Goal: Task Accomplishment & Management: Manage account settings

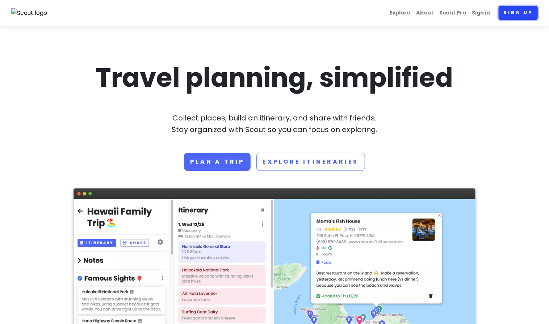
click at [520, 14] on link "Sign up" at bounding box center [518, 13] width 39 height 14
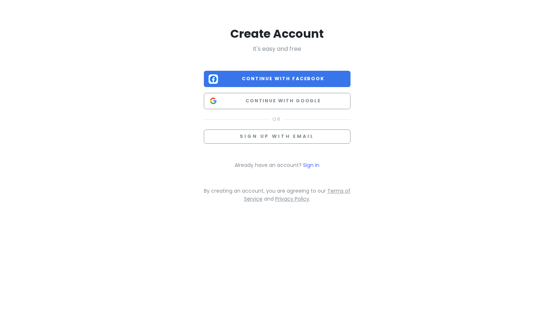
drag, startPoint x: 491, startPoint y: 113, endPoint x: 485, endPoint y: 112, distance: 5.8
click at [491, 113] on div "Create Account It's easy and free Continue with Facebook Continue with Google S…" at bounding box center [277, 113] width 554 height 226
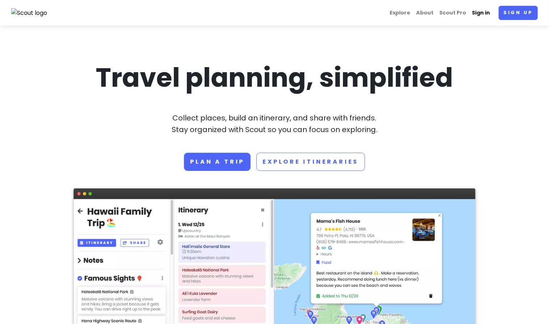
click at [488, 15] on link "Sign in" at bounding box center [481, 13] width 24 height 14
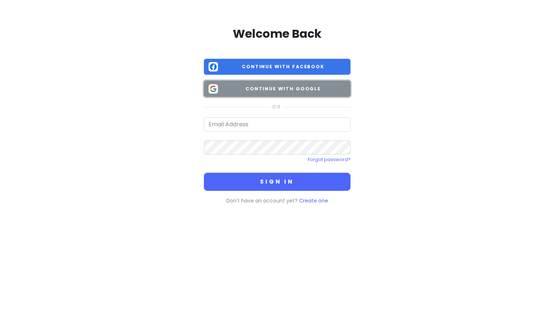
click at [276, 90] on span "Continue with Google" at bounding box center [283, 88] width 125 height 7
